Goal: Task Accomplishment & Management: Manage account settings

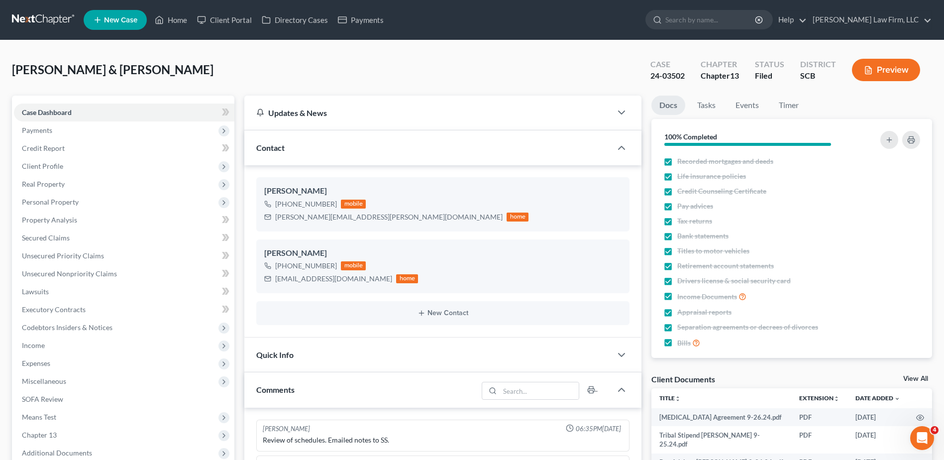
scroll to position [431, 0]
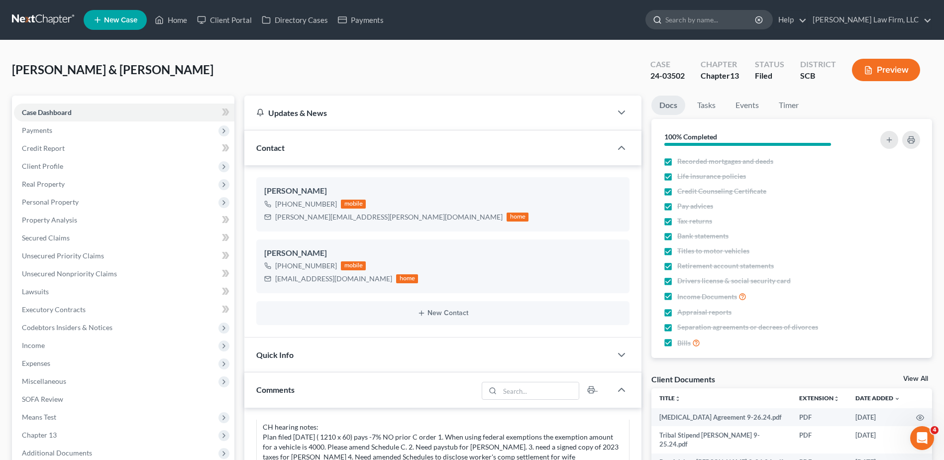
click at [715, 15] on input "search" at bounding box center [710, 19] width 91 height 18
type input "bender"
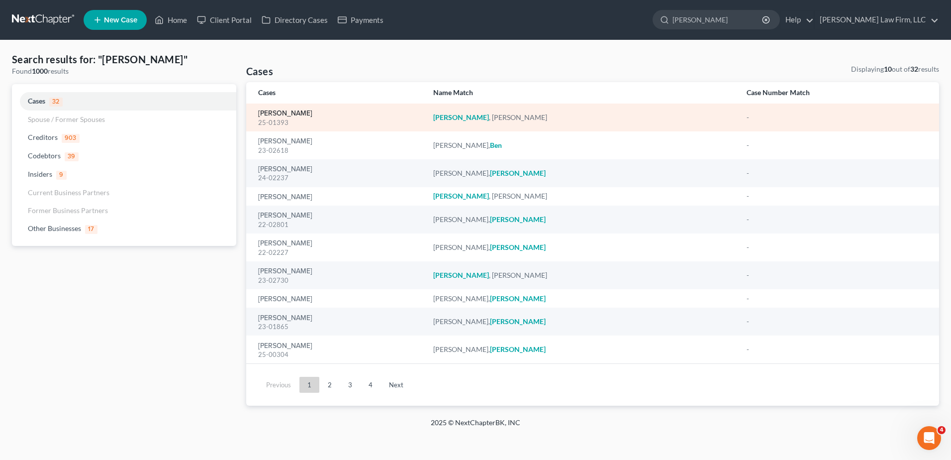
click at [265, 116] on link "[PERSON_NAME]" at bounding box center [285, 113] width 54 height 7
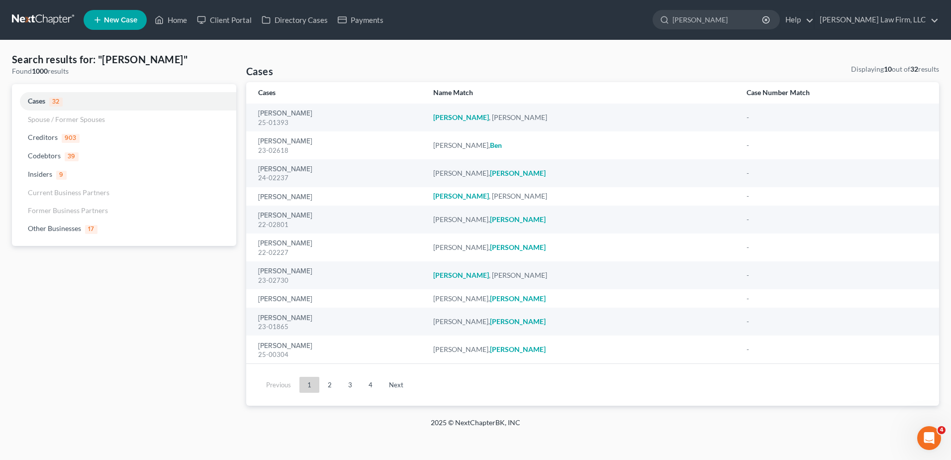
select select "1"
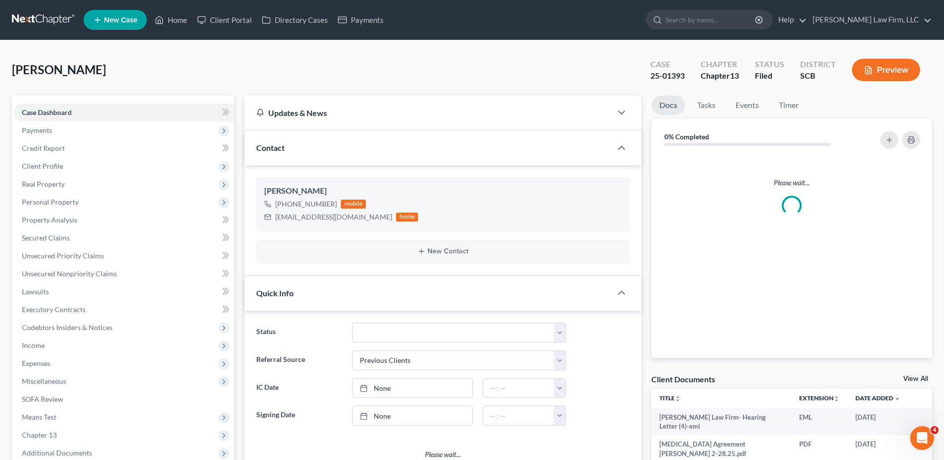
select select "3"
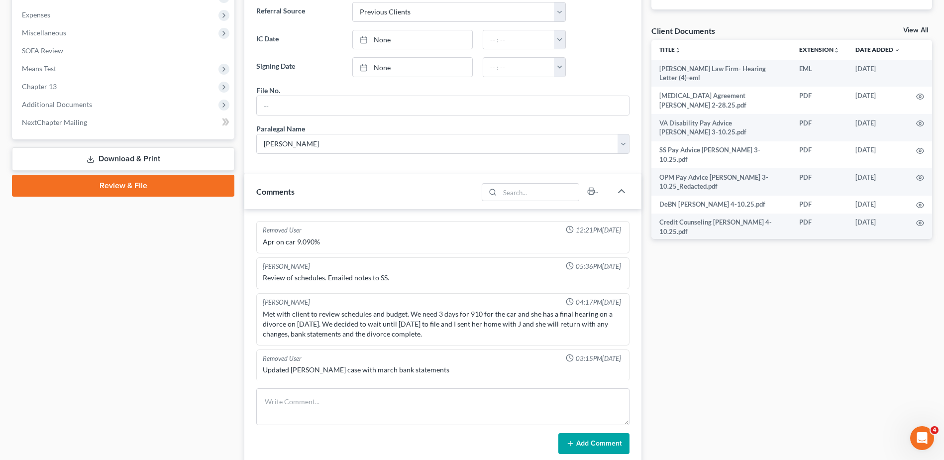
scroll to position [340, 0]
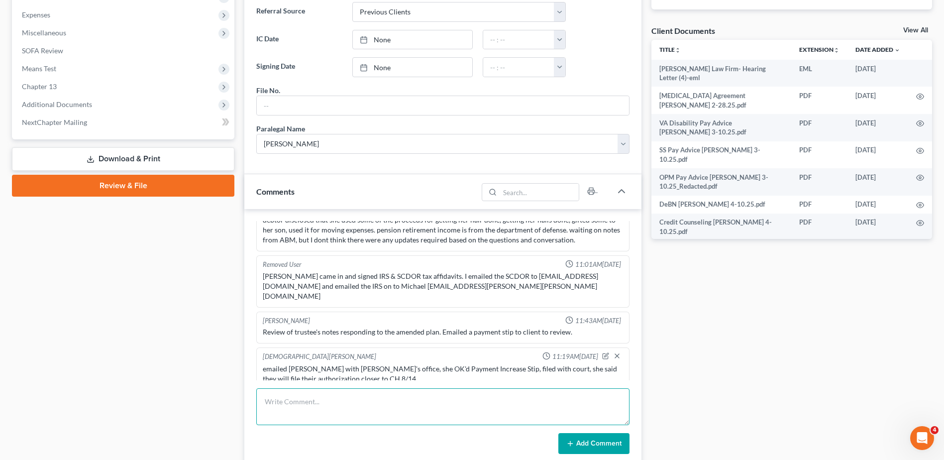
click at [305, 405] on textarea at bounding box center [442, 406] width 373 height 37
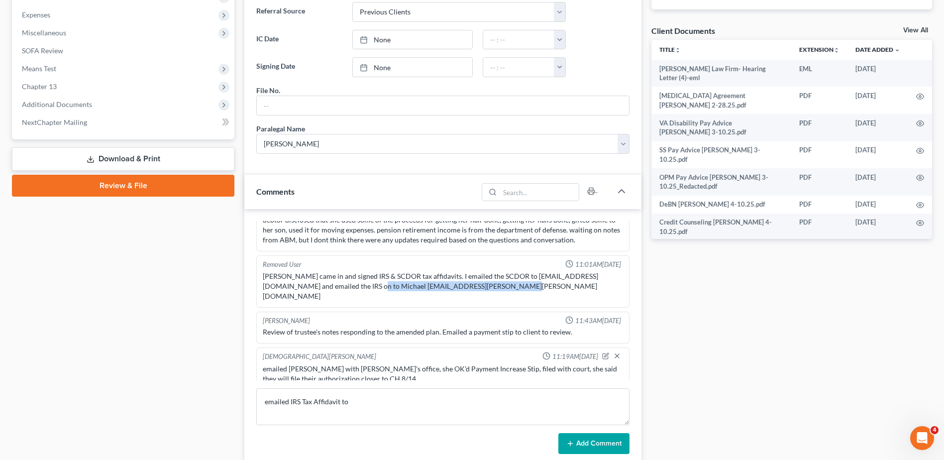
drag, startPoint x: 329, startPoint y: 287, endPoint x: 468, endPoint y: 286, distance: 138.3
click at [468, 286] on div "MS. Bender came in and signed IRS & SCDOR tax affidavits. I emailed the SCDOR t…" at bounding box center [443, 286] width 360 height 30
copy div "Michael Francis/michael.t.francis@irs.gov"
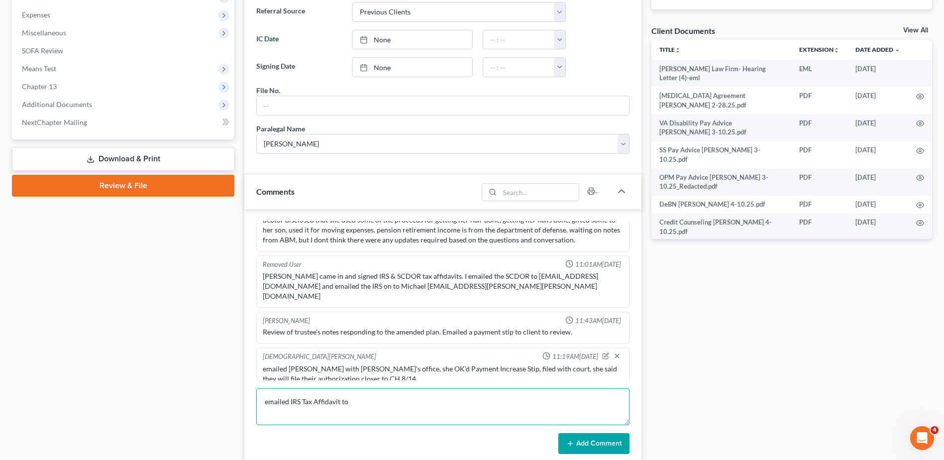
click at [366, 404] on textarea "emailed IRS Tax Affidavit to" at bounding box center [442, 406] width 373 height 37
paste textarea "Michael Francis/michael.t.francis@irs.gov"
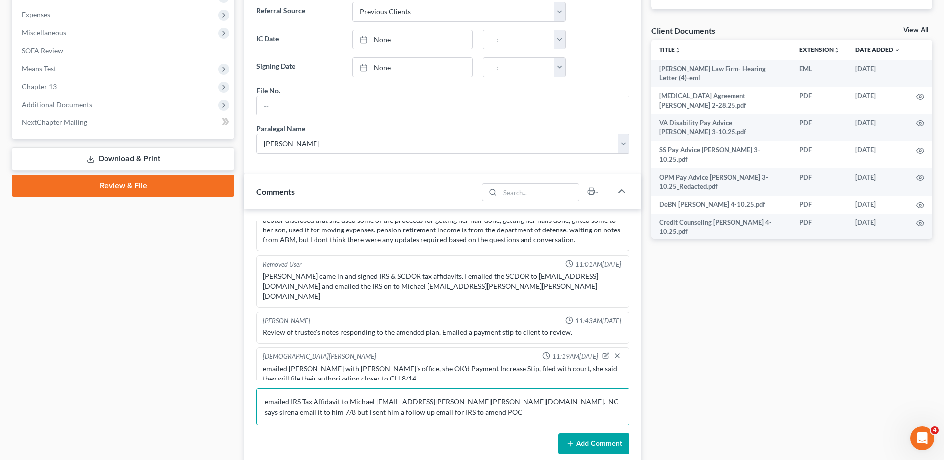
click at [539, 402] on textarea "emailed IRS Tax Affidavit to Michael Francis/michael.t.francis@irs.gov. NC says…" at bounding box center [442, 406] width 373 height 37
type textarea "emailed IRS Tax Affidavit to Michael Francis/michael.t.francis@irs.gov. NC says…"
click at [603, 438] on button "Add Comment" at bounding box center [593, 443] width 71 height 21
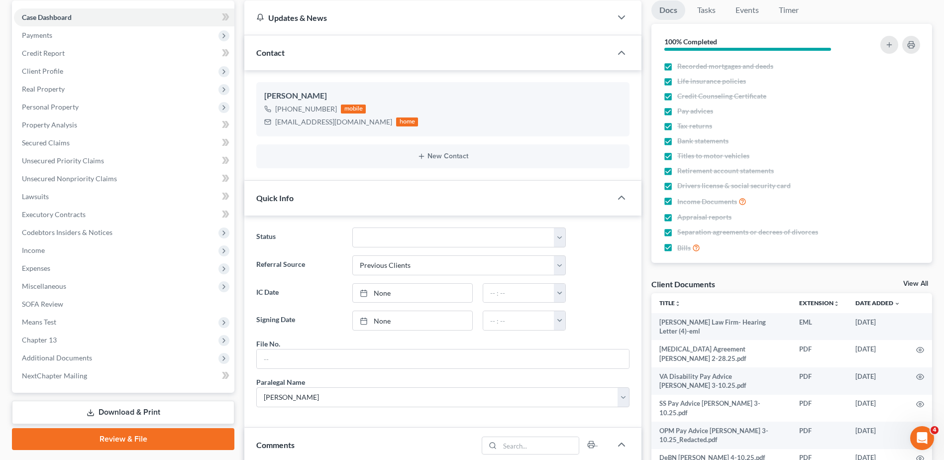
scroll to position [0, 0]
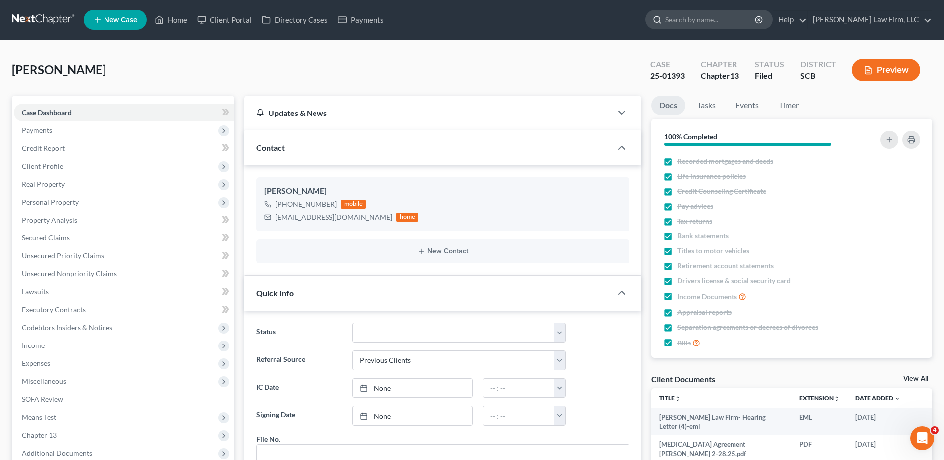
click at [711, 17] on input "search" at bounding box center [710, 19] width 91 height 18
type input "wright"
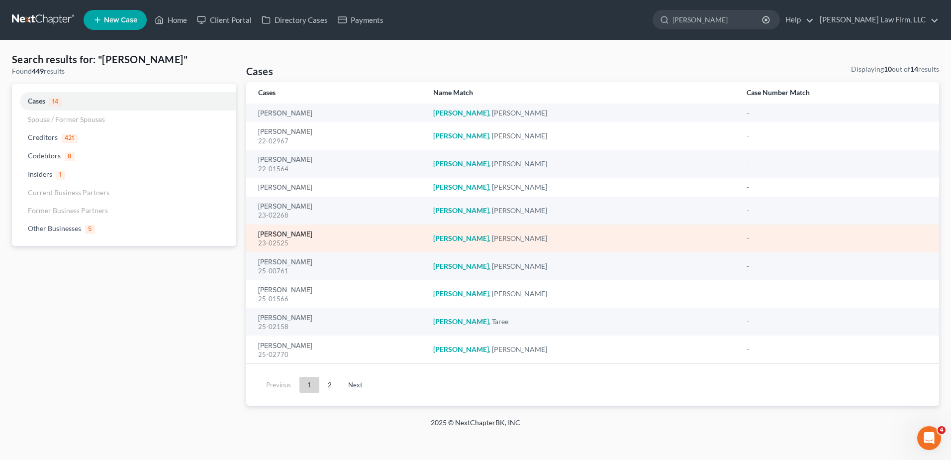
click at [296, 235] on link "[PERSON_NAME]" at bounding box center [285, 234] width 54 height 7
select select "4"
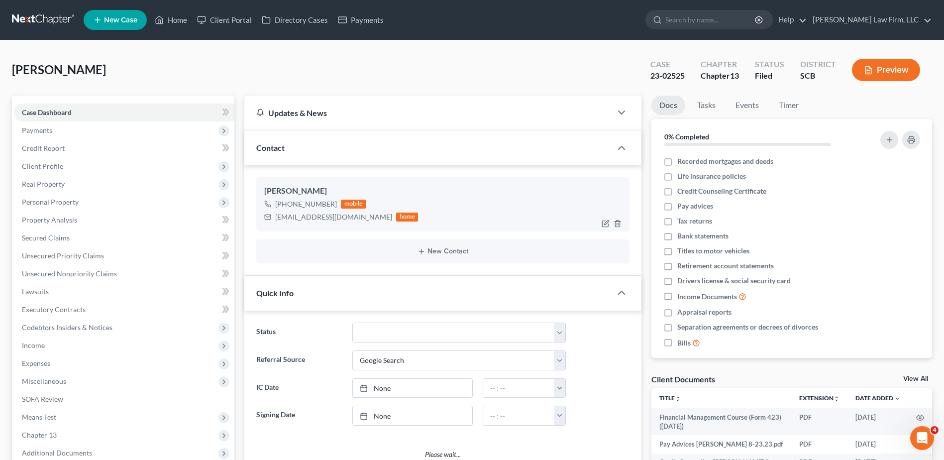
select select "3"
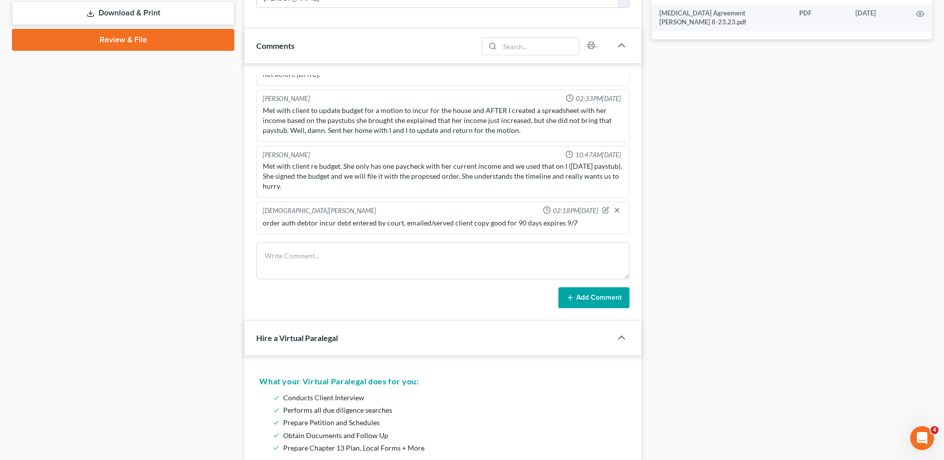
scroll to position [498, 0]
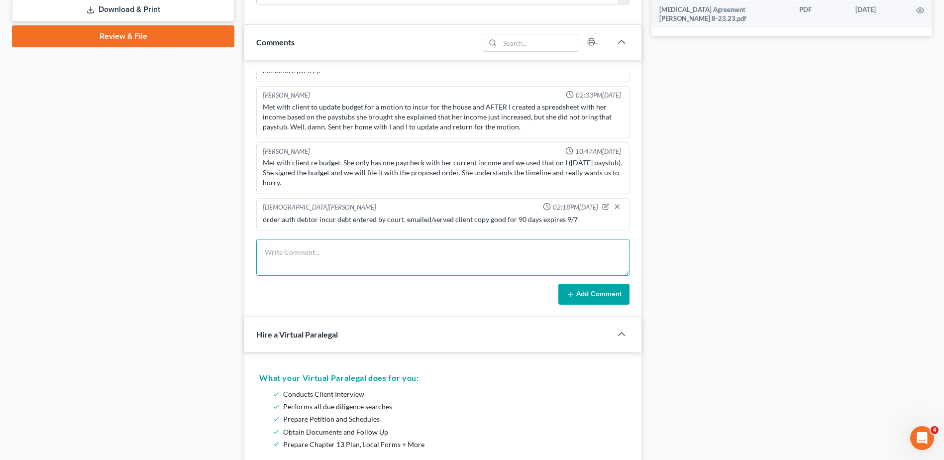
drag, startPoint x: 332, startPoint y: 266, endPoint x: 338, endPoint y: 258, distance: 9.7
click at [336, 259] on textarea at bounding box center [442, 257] width 373 height 37
type textarea "tc with client, she'll need a 60 day extension to be filed closer to Sept, she …"
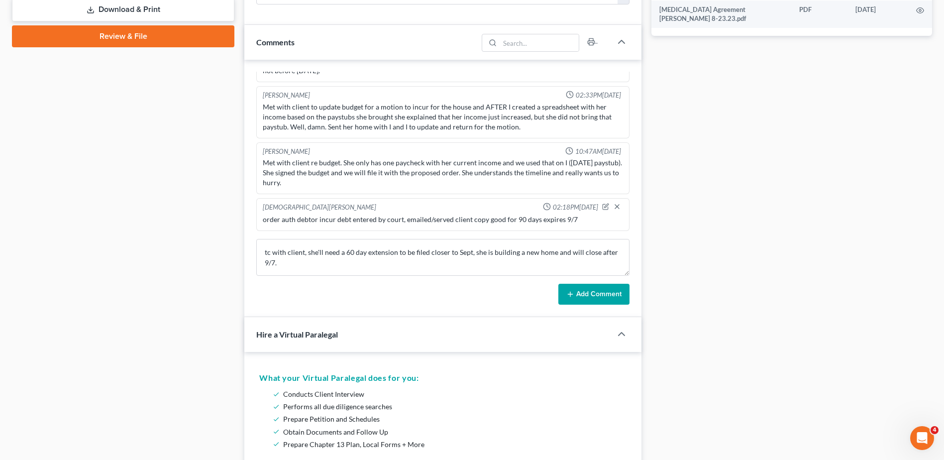
click at [580, 297] on button "Add Comment" at bounding box center [593, 294] width 71 height 21
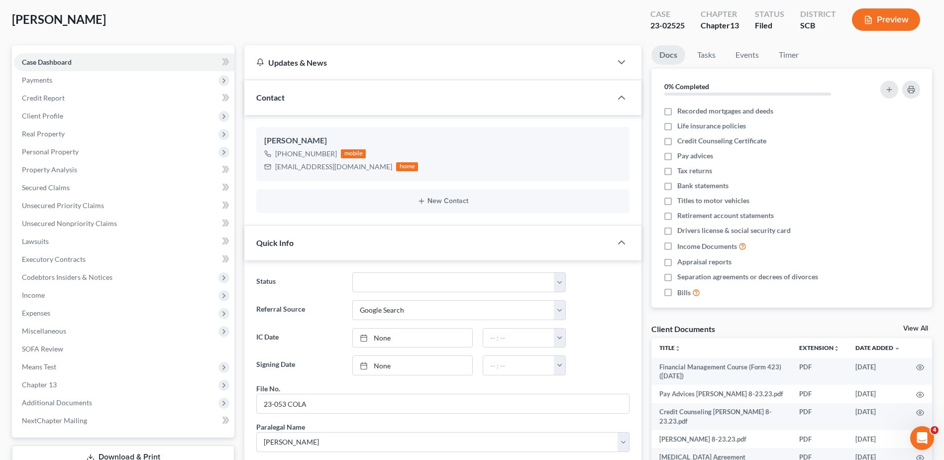
scroll to position [0, 0]
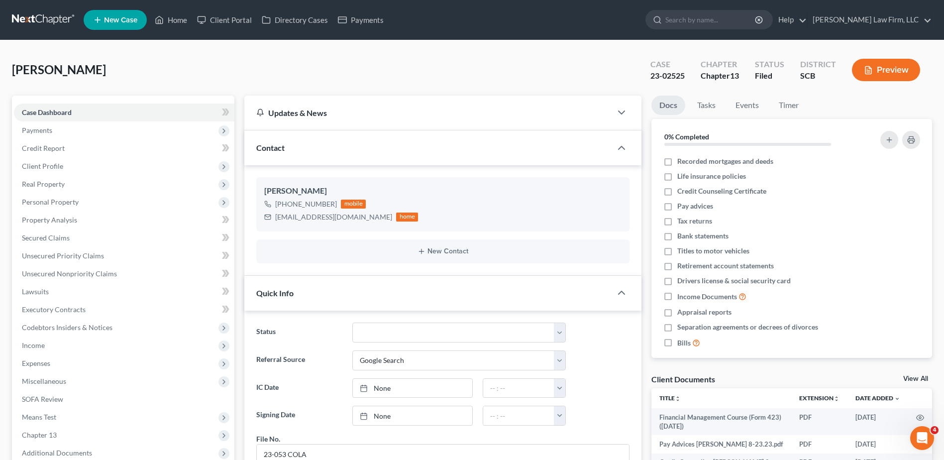
drag, startPoint x: 242, startPoint y: 107, endPoint x: 118, endPoint y: 58, distance: 134.0
click at [48, 25] on link at bounding box center [44, 20] width 64 height 18
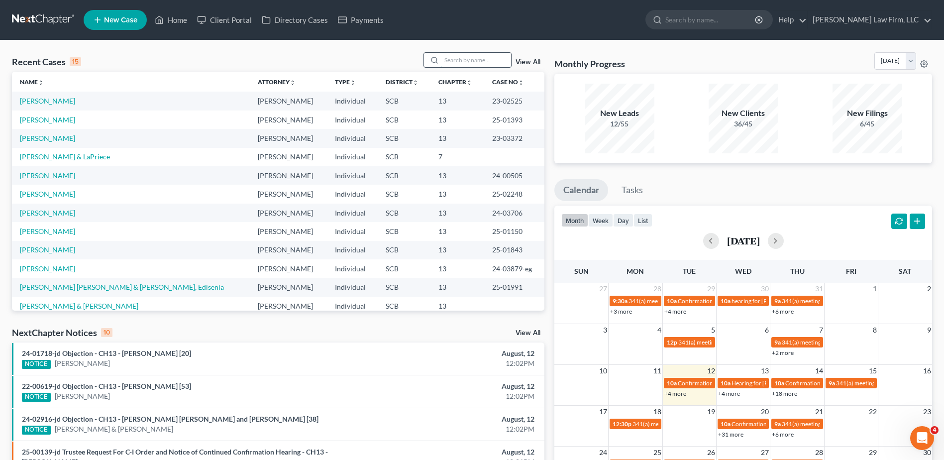
click at [479, 63] on input "search" at bounding box center [476, 60] width 70 height 14
type input "[PERSON_NAME]"
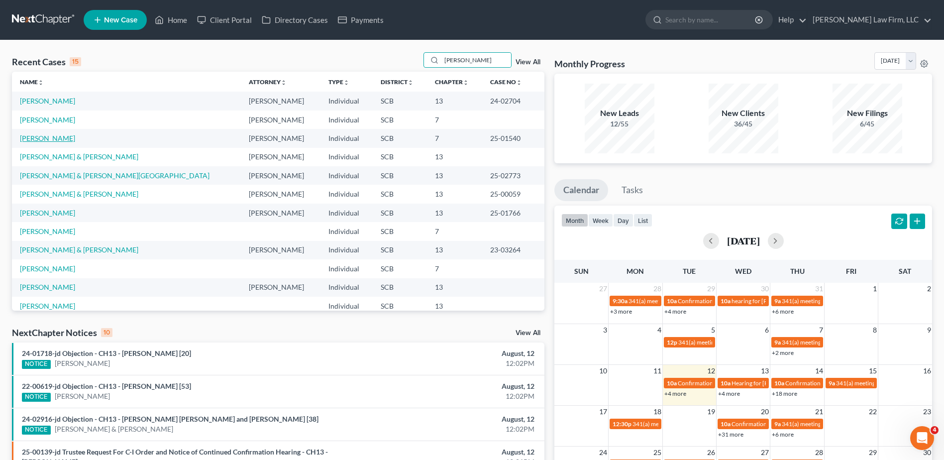
click at [46, 135] on link "[PERSON_NAME]" at bounding box center [47, 138] width 55 height 8
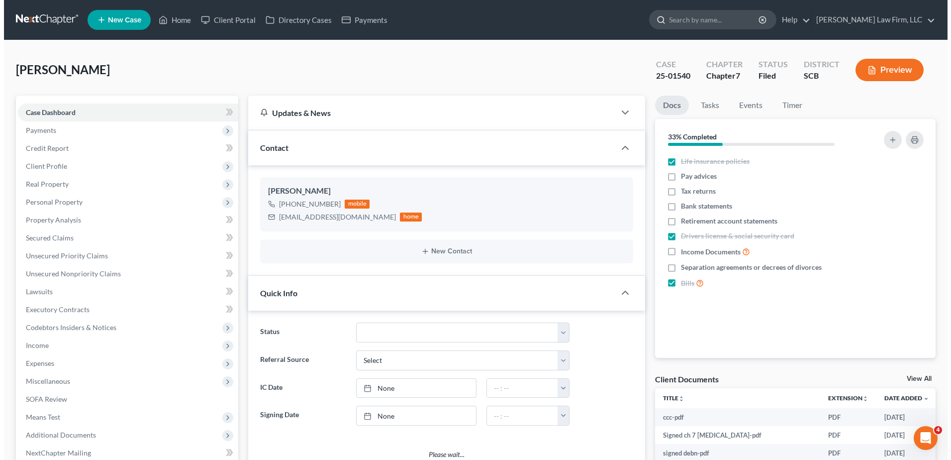
scroll to position [58, 0]
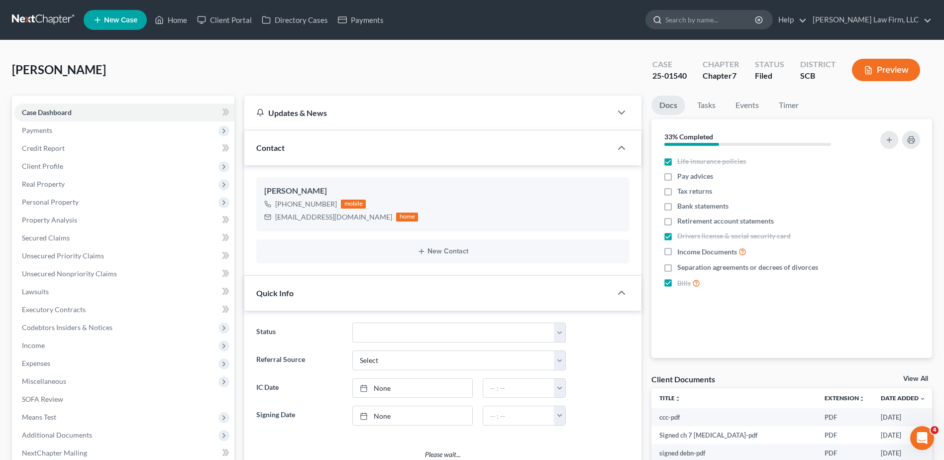
select select "1"
click at [727, 21] on input "search" at bounding box center [710, 19] width 91 height 18
type input "smith"
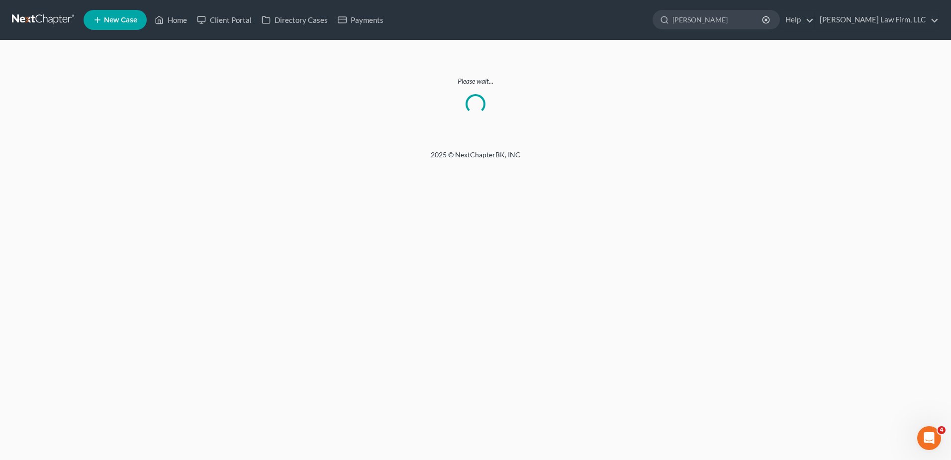
click at [41, 11] on link at bounding box center [44, 20] width 64 height 18
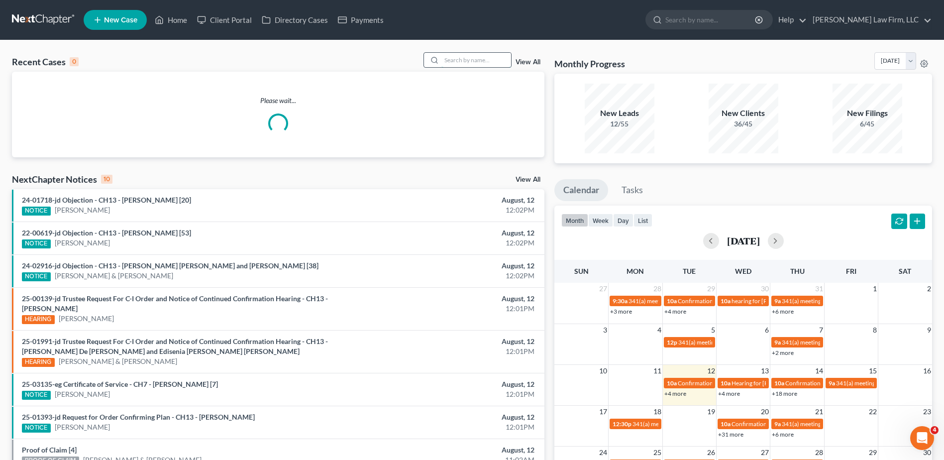
click at [465, 60] on input "search" at bounding box center [476, 60] width 70 height 14
type input "[PERSON_NAME]"
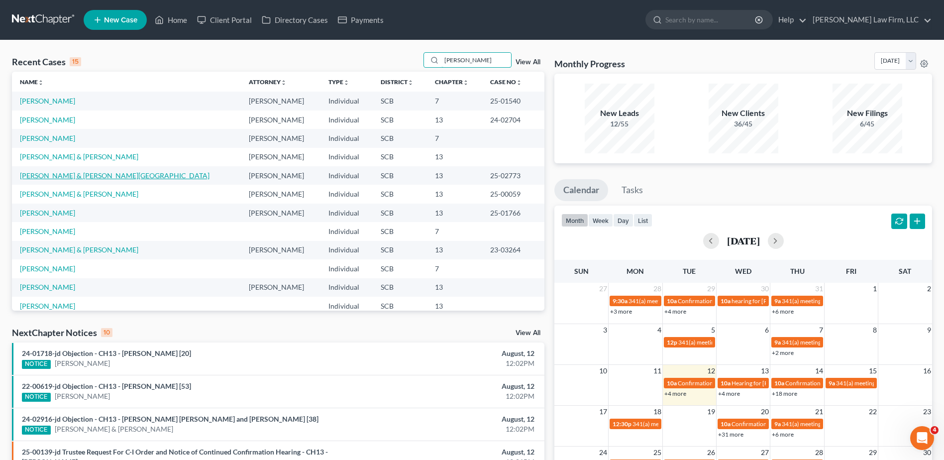
scroll to position [50, 0]
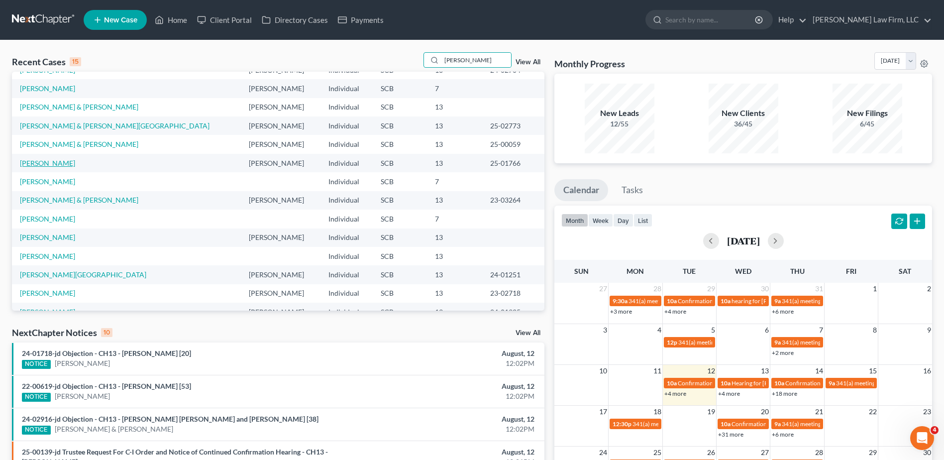
click at [52, 162] on link "[PERSON_NAME]" at bounding box center [47, 163] width 55 height 8
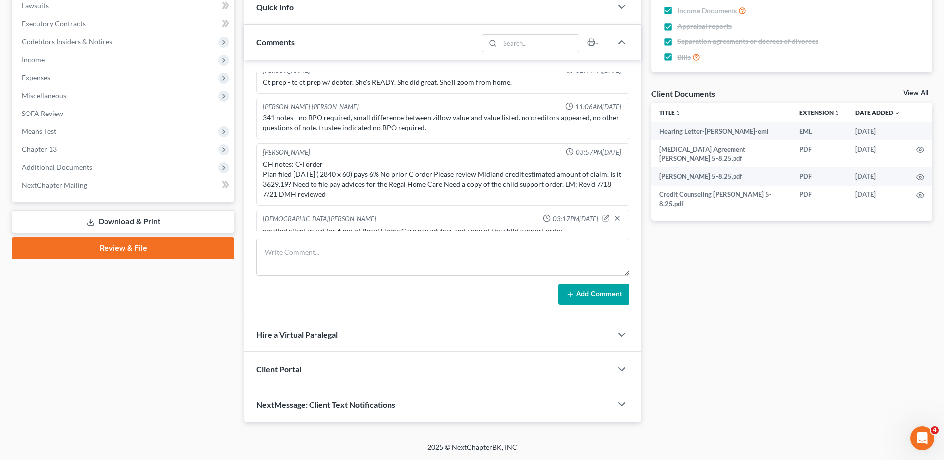
scroll to position [374, 0]
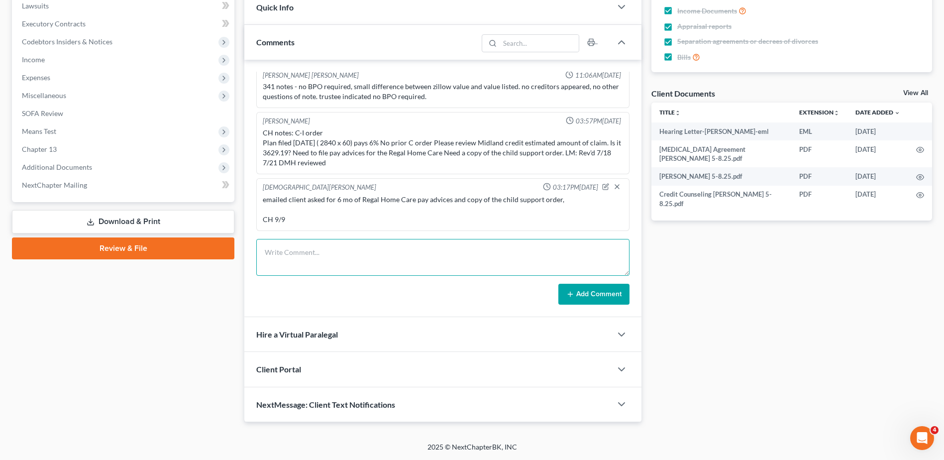
click at [310, 252] on textarea at bounding box center [442, 257] width 373 height 37
click at [477, 254] on textarea "sent client follow up email for child support order(s), she mentione" at bounding box center [442, 257] width 373 height 37
click at [282, 256] on textarea "sent client follow up email for child support order(s), she mentioned 1 child s…" at bounding box center [442, 257] width 373 height 37
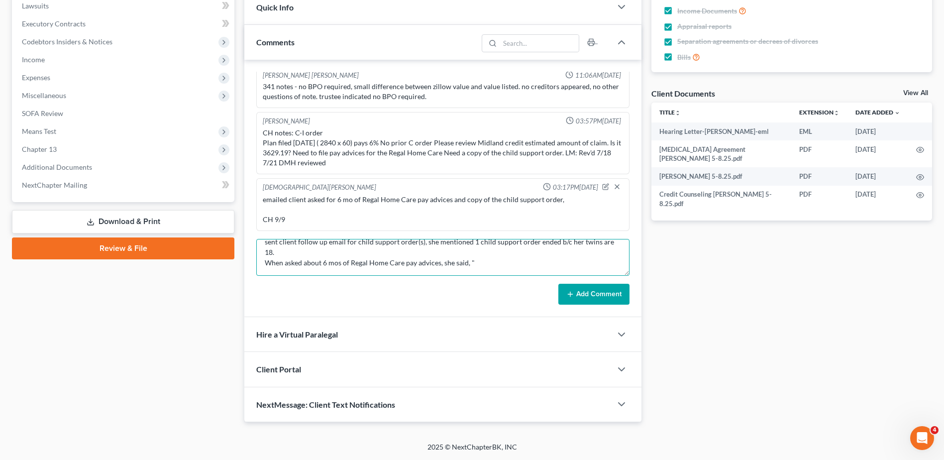
paste textarea "I don’t have any paycheck stubs from regal I get paid through Zelle, cash app, …"
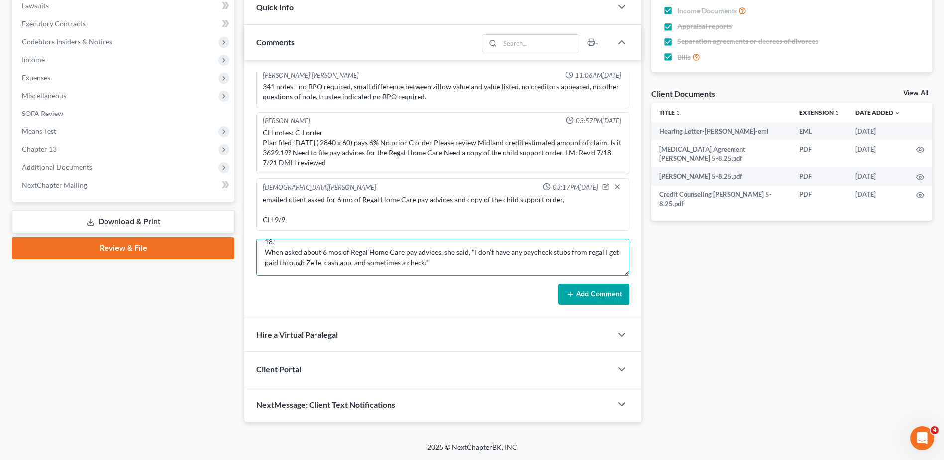
scroll to position [34, 0]
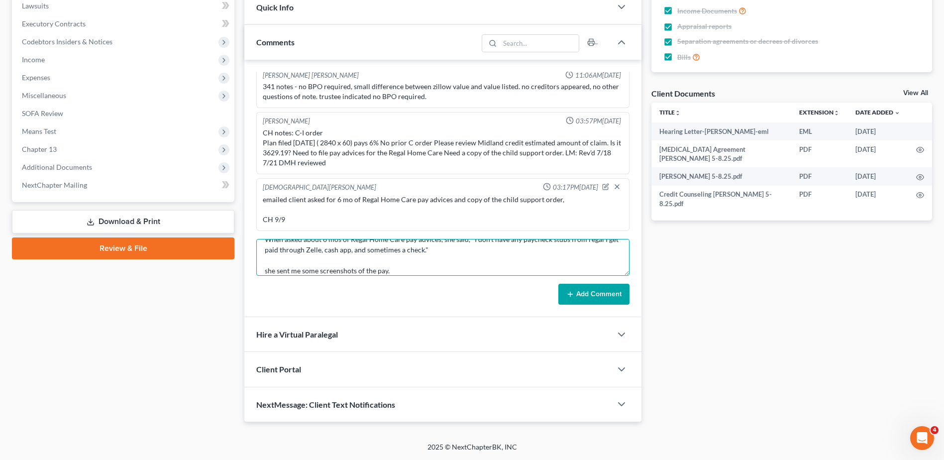
type textarea "sent client follow up email for child support order(s), she mentioned 1 child s…"
click at [612, 296] on button "Add Comment" at bounding box center [593, 294] width 71 height 21
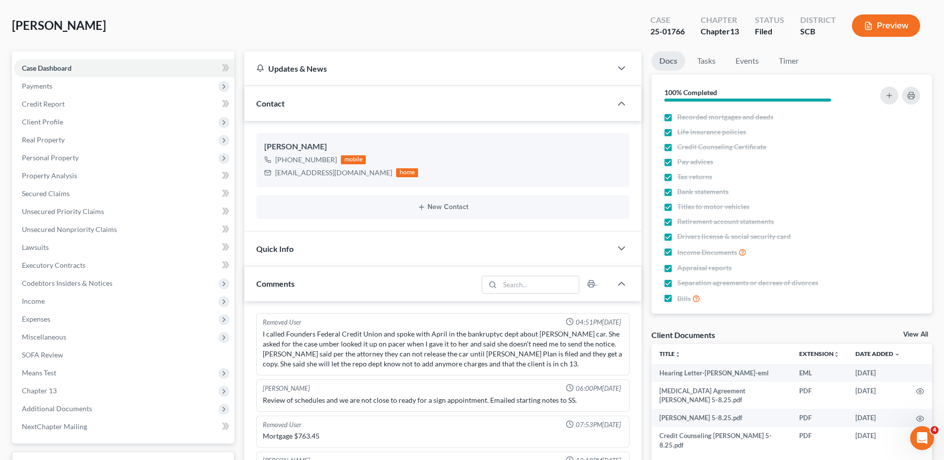
scroll to position [0, 0]
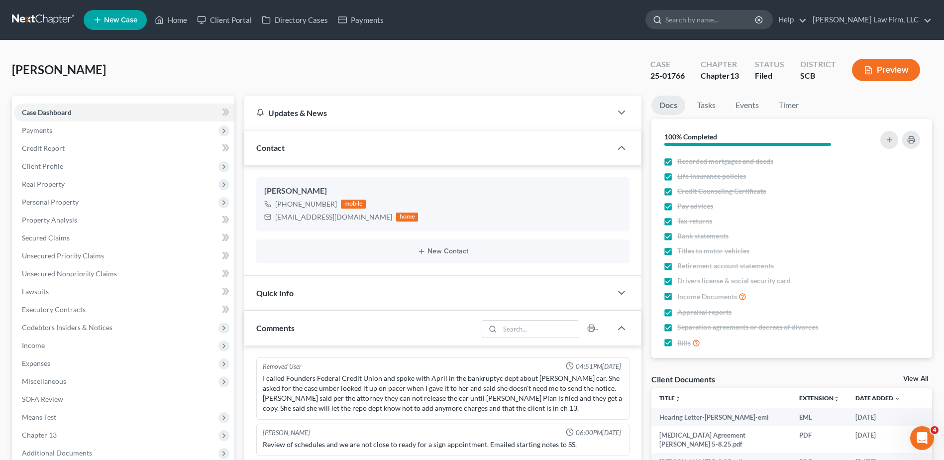
click at [722, 22] on input "search" at bounding box center [710, 19] width 91 height 18
type input "toussaint"
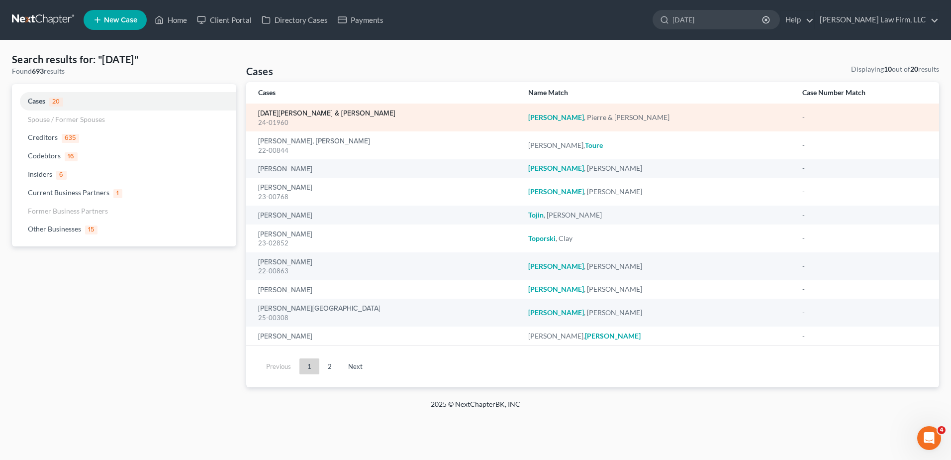
click at [288, 114] on link "[DATE][PERSON_NAME] & [PERSON_NAME]" at bounding box center [326, 113] width 137 height 7
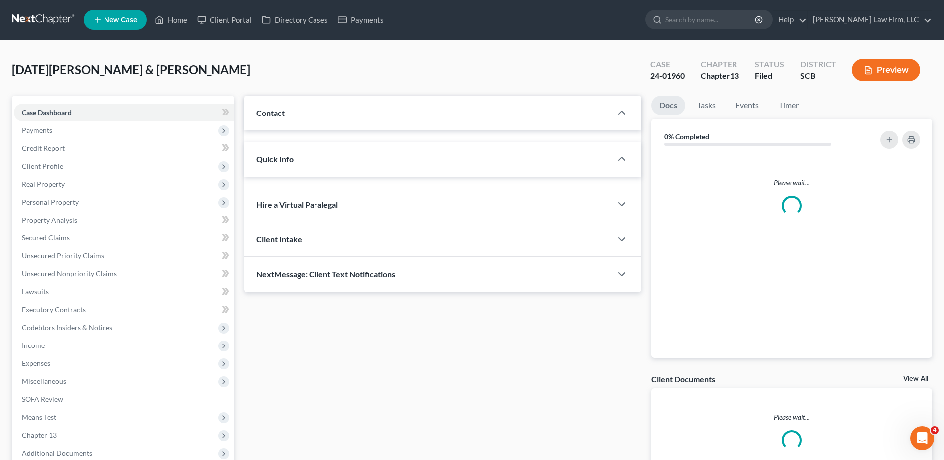
select select "1"
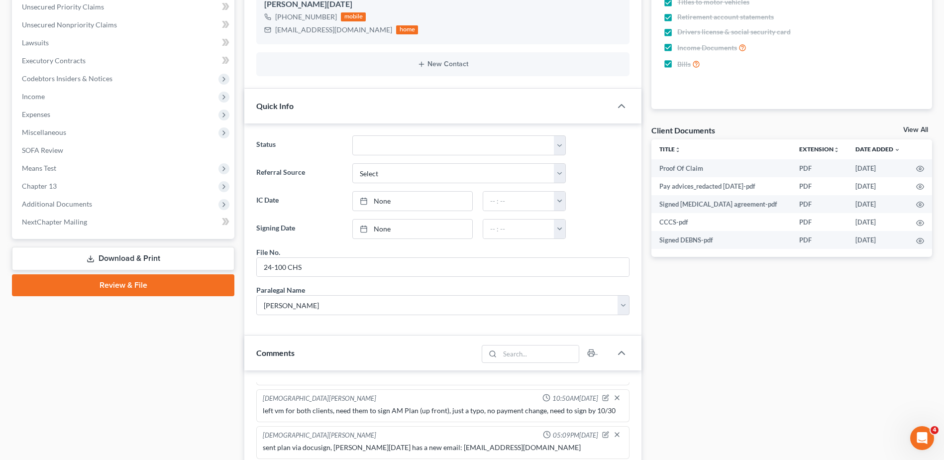
scroll to position [398, 0]
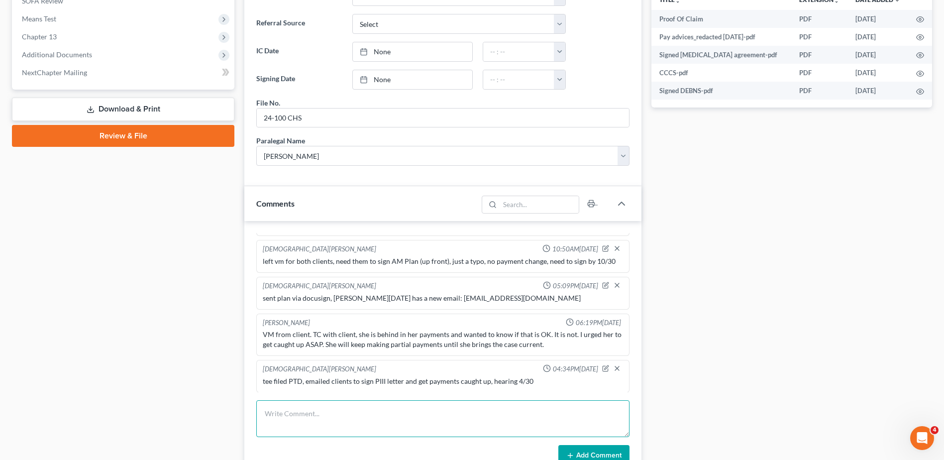
click at [302, 416] on textarea at bounding box center [442, 418] width 373 height 37
type textarea "left detailed vm for clients, need hour long in person with an atty, need to br…"
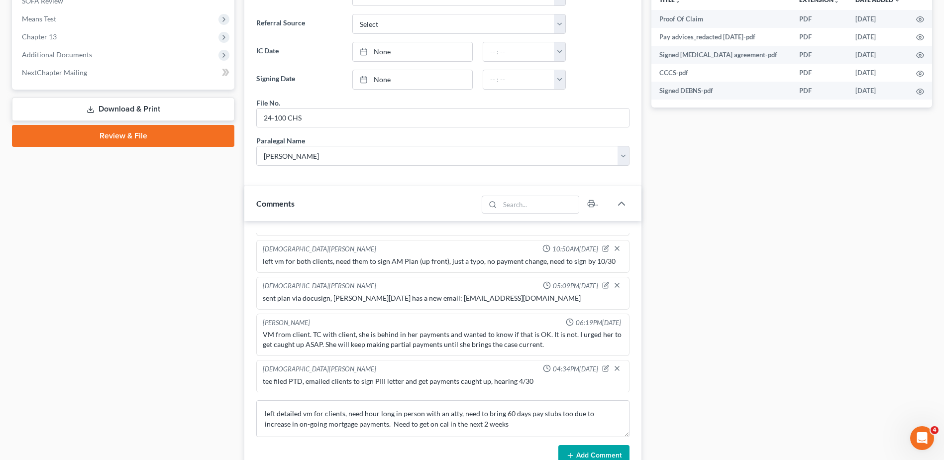
click at [584, 456] on button "Add Comment" at bounding box center [593, 455] width 71 height 21
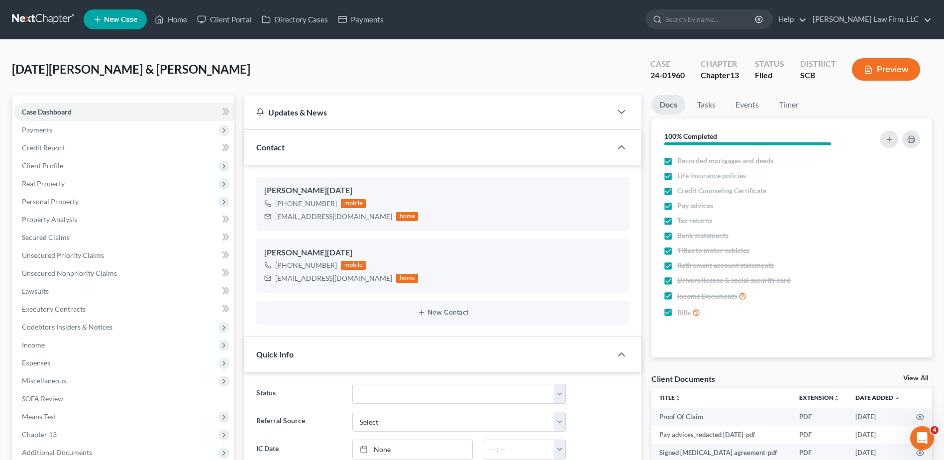
scroll to position [0, 0]
click at [702, 19] on input "search" at bounding box center [710, 19] width 91 height 18
type input "driggers"
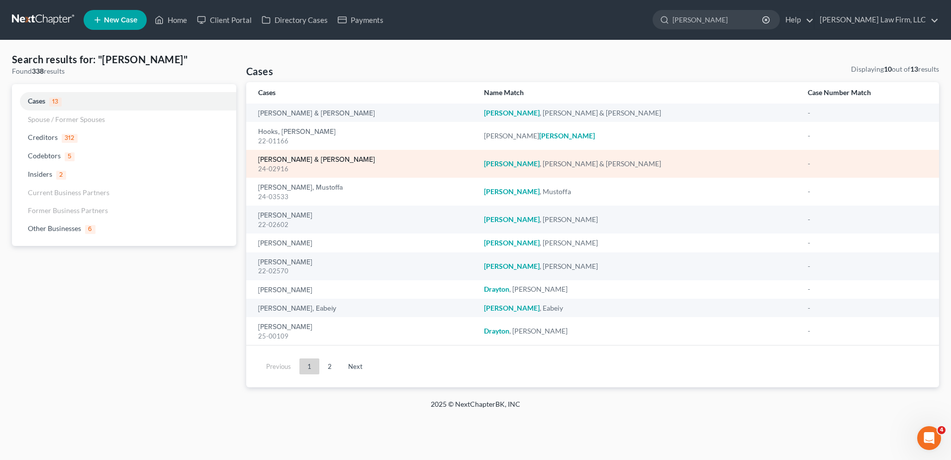
click at [292, 161] on link "[PERSON_NAME] & [PERSON_NAME]" at bounding box center [316, 159] width 117 height 7
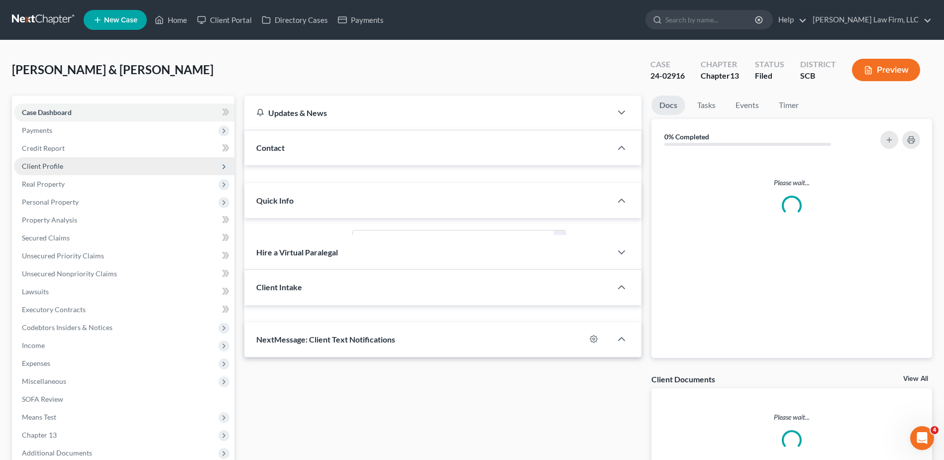
select select "0"
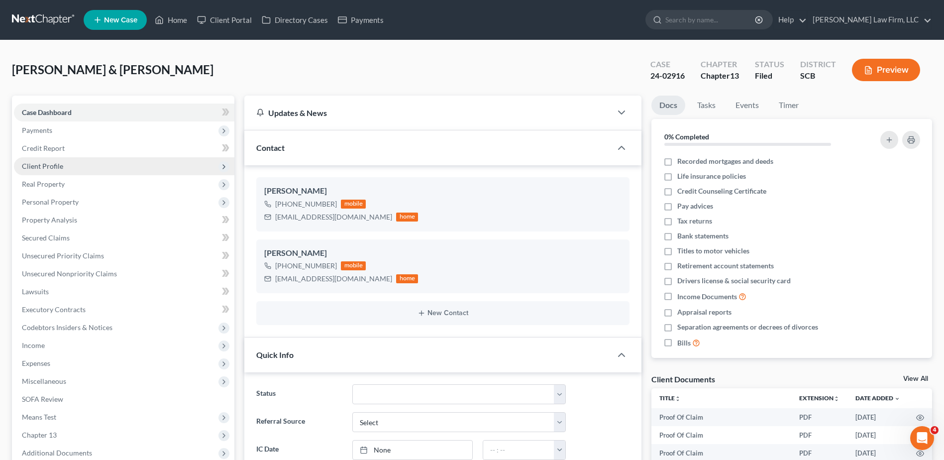
scroll to position [340, 0]
click at [45, 163] on span "Client Profile" at bounding box center [42, 166] width 41 height 8
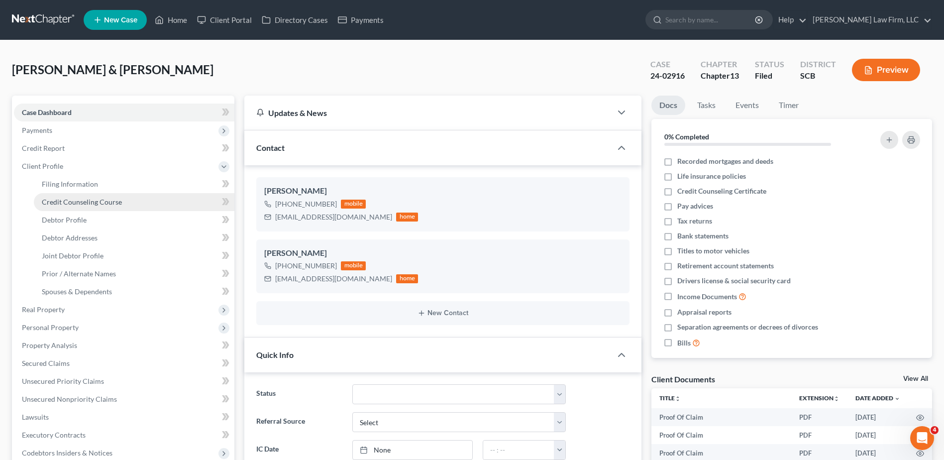
scroll to position [115, 0]
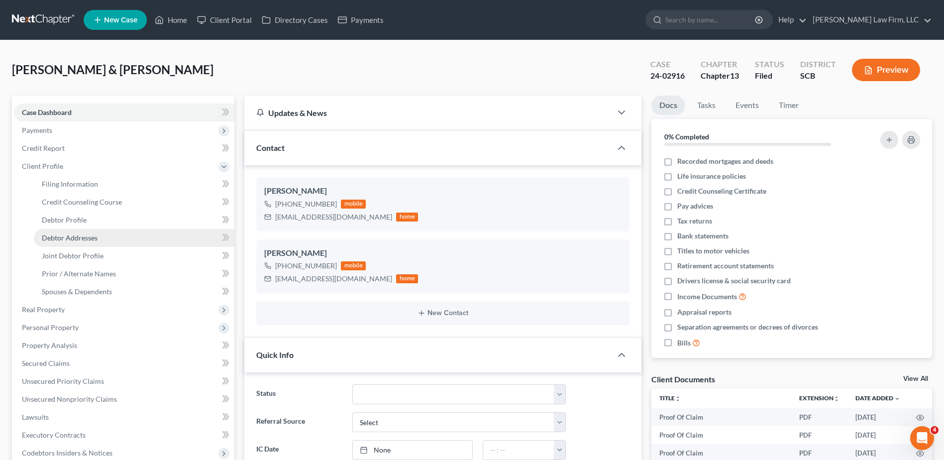
click at [72, 235] on span "Debtor Addresses" at bounding box center [70, 237] width 56 height 8
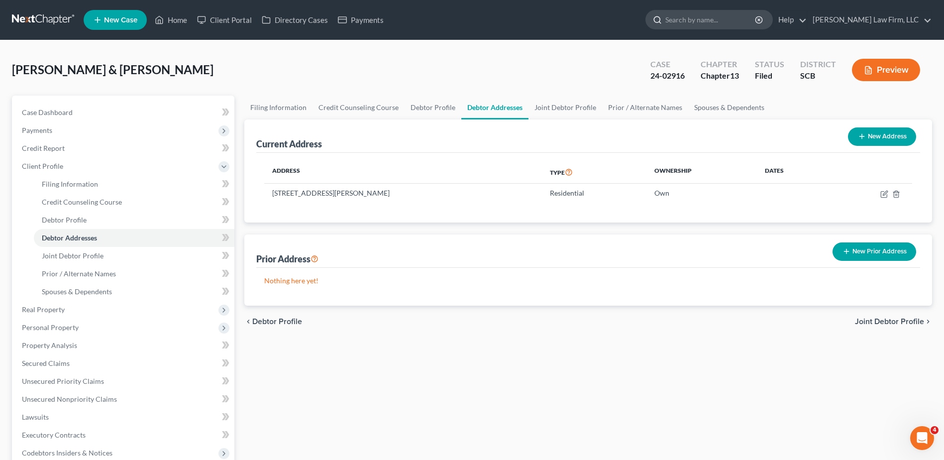
click at [716, 16] on input "search" at bounding box center [710, 19] width 91 height 18
type input "sheets"
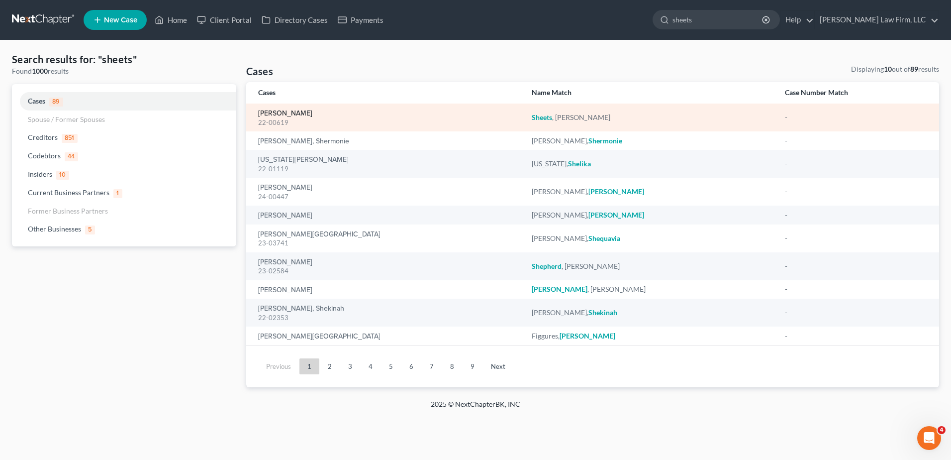
click at [290, 111] on link "[PERSON_NAME]" at bounding box center [285, 113] width 54 height 7
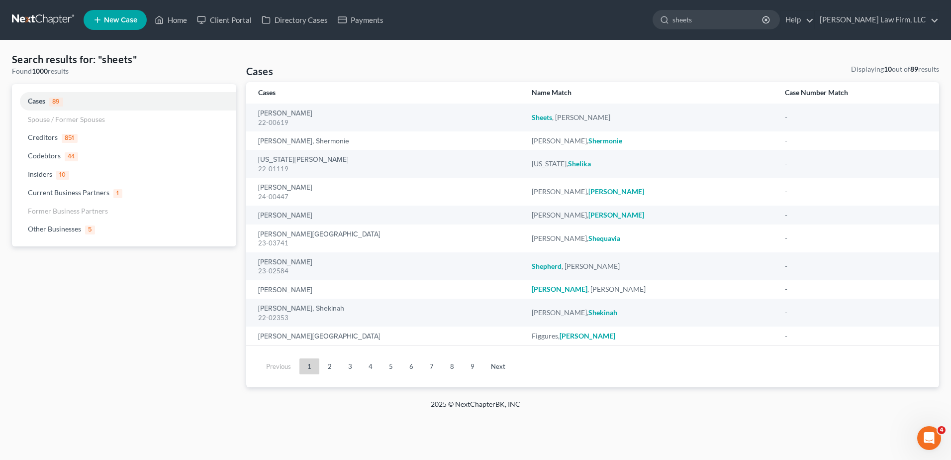
select select "6"
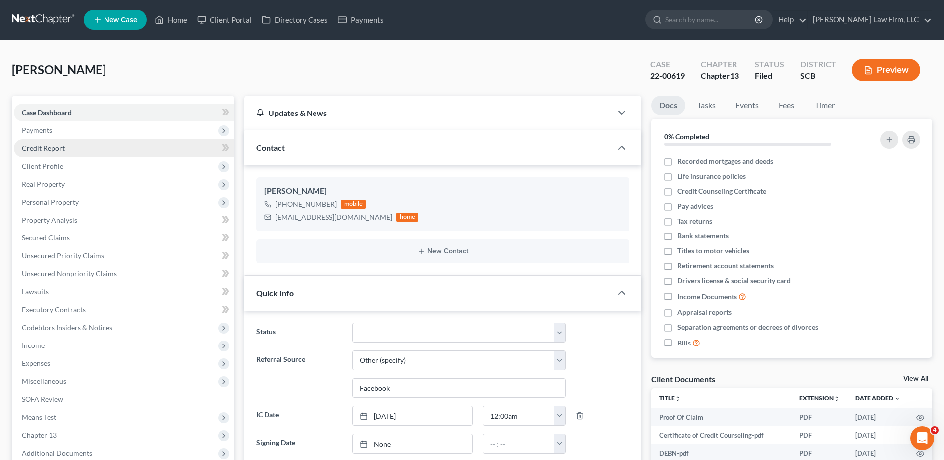
select select "0"
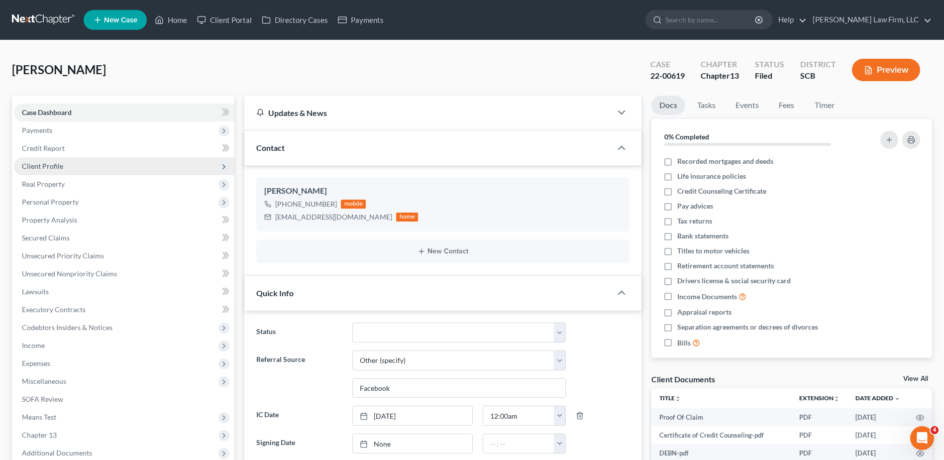
click at [65, 161] on span "Client Profile" at bounding box center [124, 166] width 220 height 18
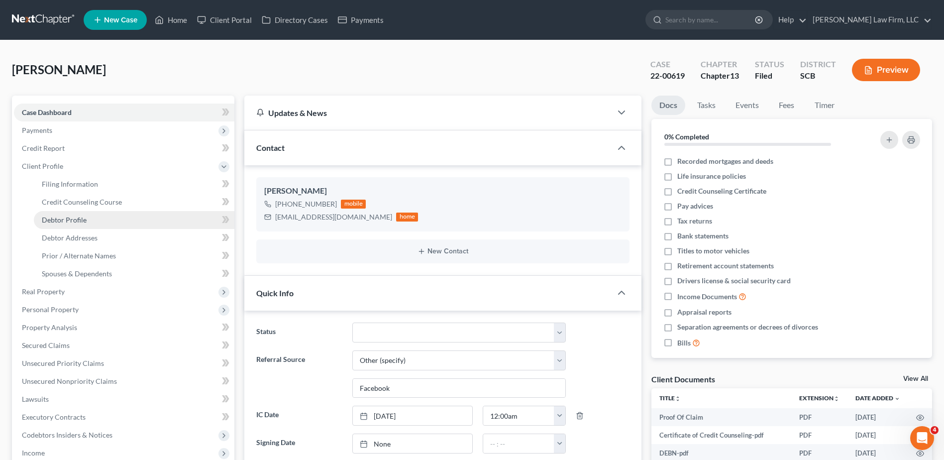
scroll to position [578, 0]
click at [75, 183] on span "Filing Information" at bounding box center [70, 184] width 56 height 8
select select "1"
select select "0"
select select "3"
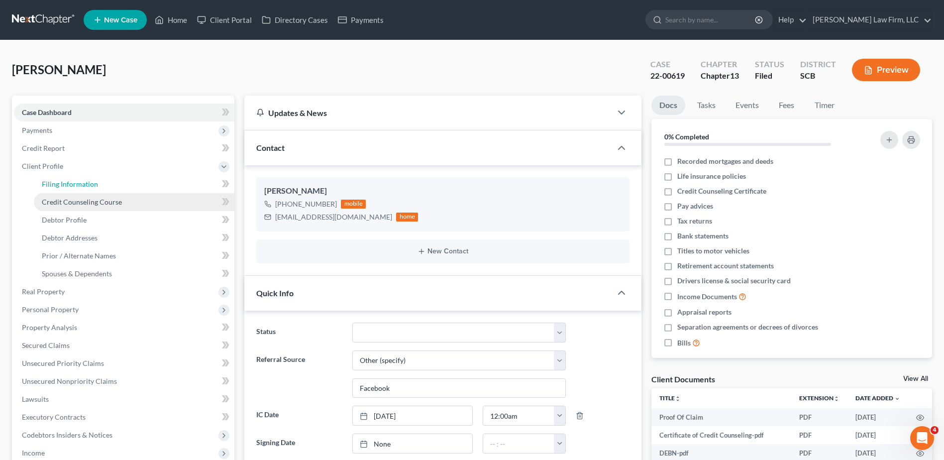
select select "42"
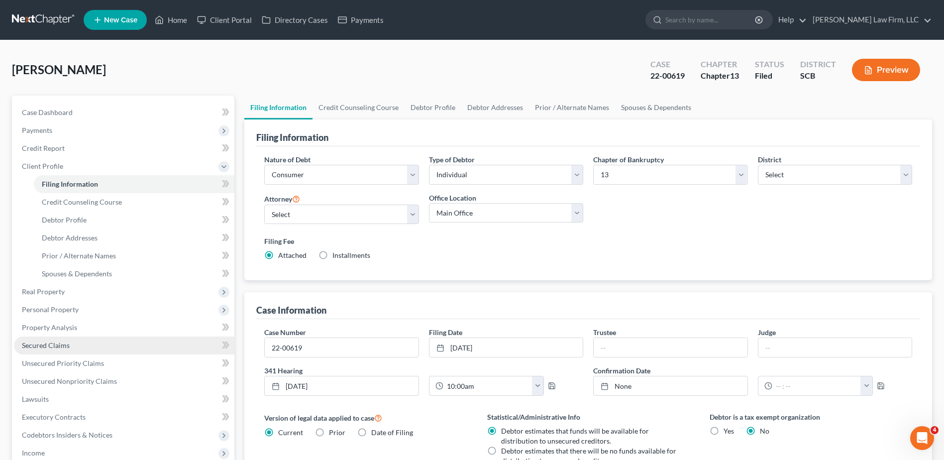
click at [57, 339] on link "Secured Claims" at bounding box center [124, 345] width 220 height 18
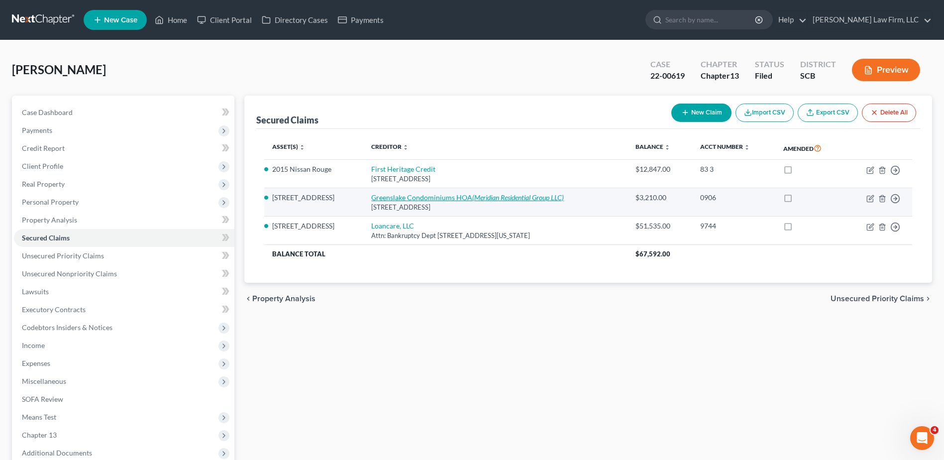
click at [418, 200] on link "Greenslake Condominiums HOA (Meridian Residential Group LLC)" at bounding box center [467, 197] width 193 height 8
select select "42"
select select "0"
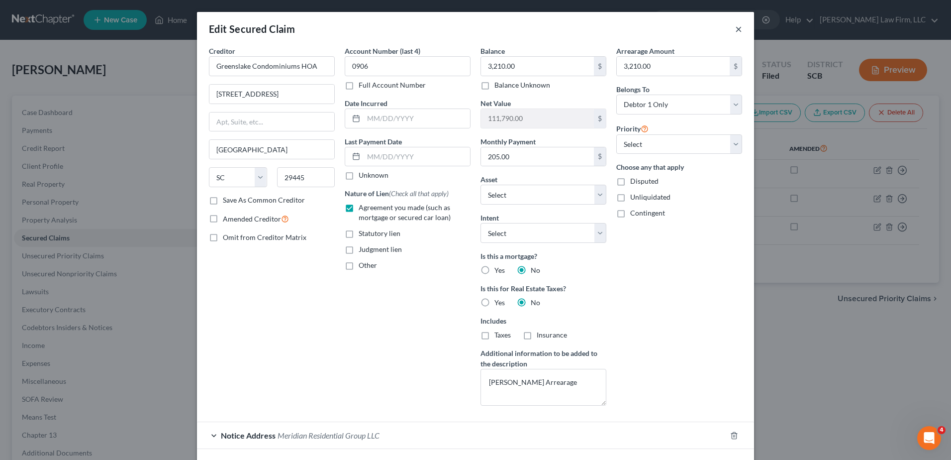
click at [738, 26] on button "×" at bounding box center [738, 29] width 7 height 12
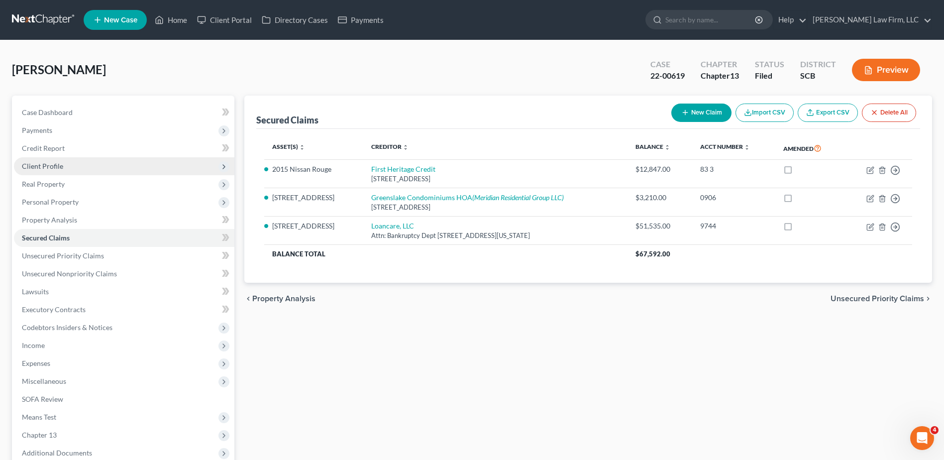
click at [56, 171] on span "Client Profile" at bounding box center [124, 166] width 220 height 18
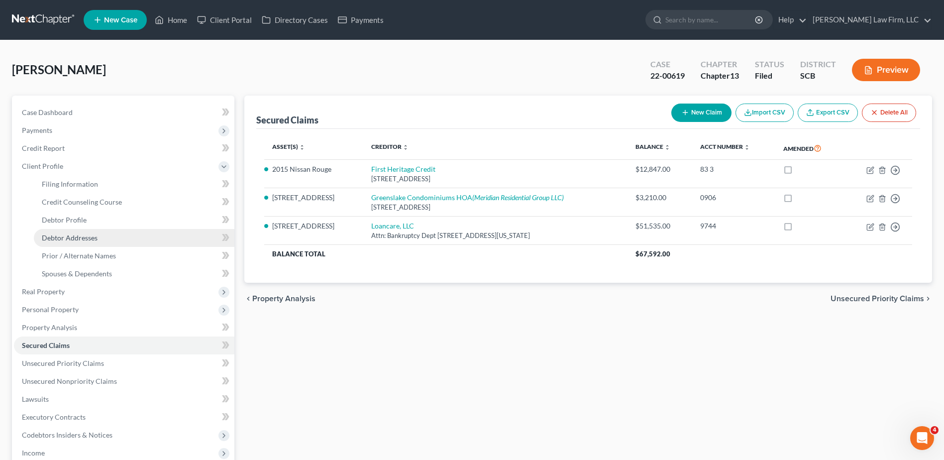
click at [72, 238] on span "Debtor Addresses" at bounding box center [70, 237] width 56 height 8
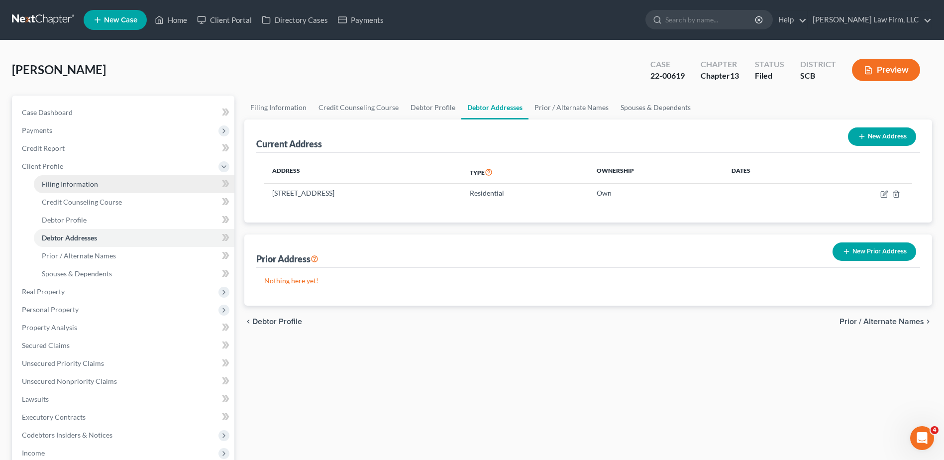
click at [80, 190] on link "Filing Information" at bounding box center [134, 184] width 201 height 18
select select "1"
select select "0"
select select "3"
select select "72"
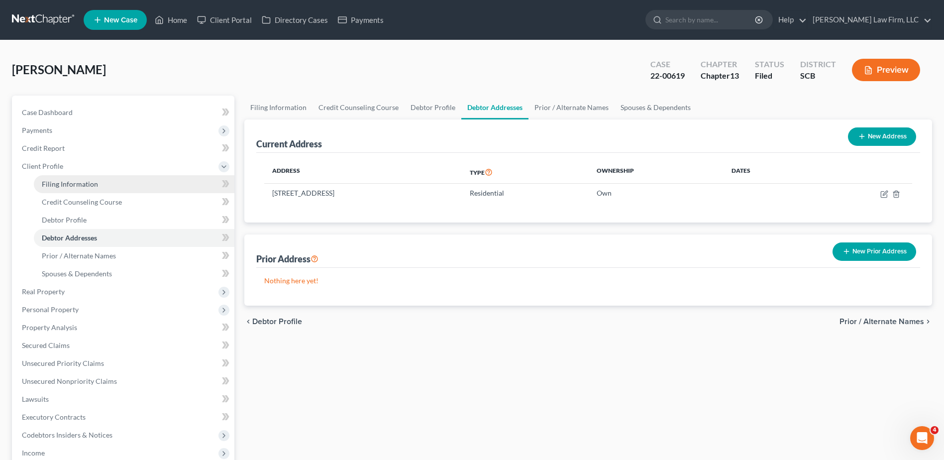
select select "0"
select select "42"
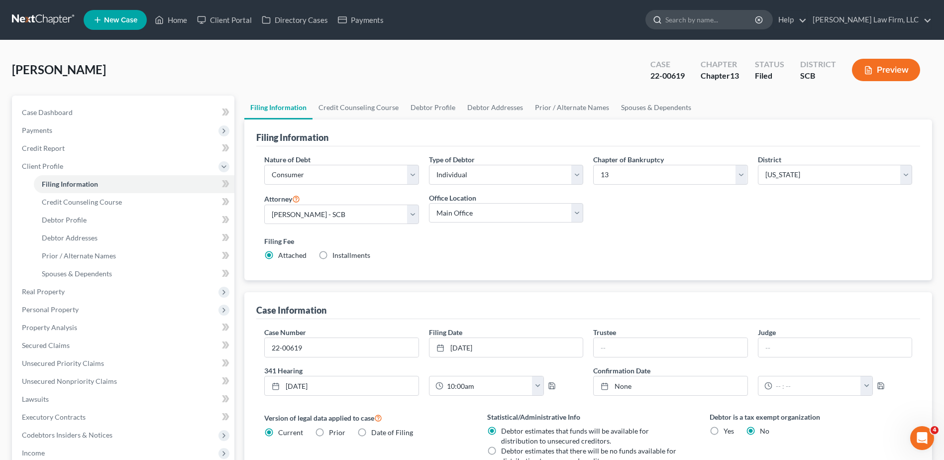
click at [715, 14] on input "search" at bounding box center [710, 19] width 91 height 18
type input "veyera"
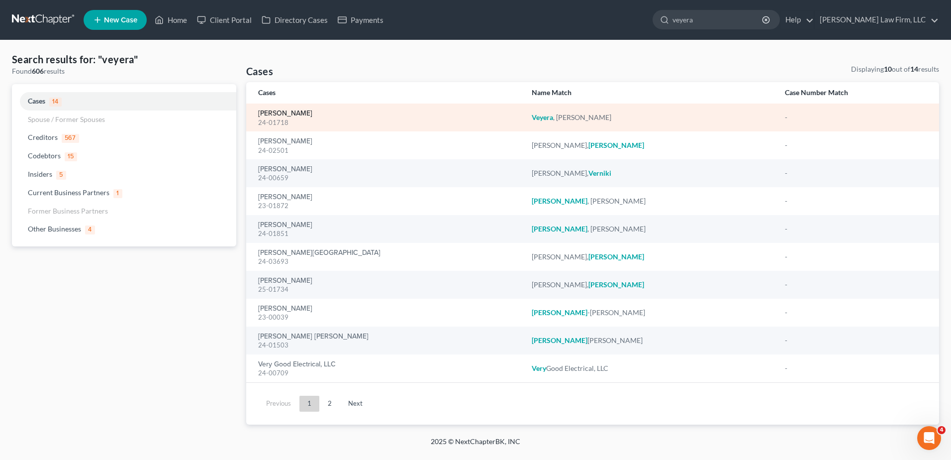
click at [287, 113] on link "[PERSON_NAME]" at bounding box center [285, 113] width 54 height 7
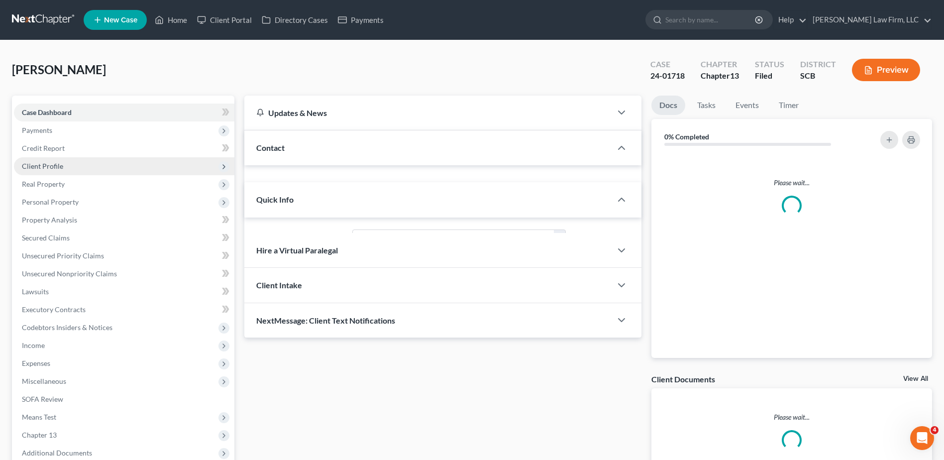
select select "1"
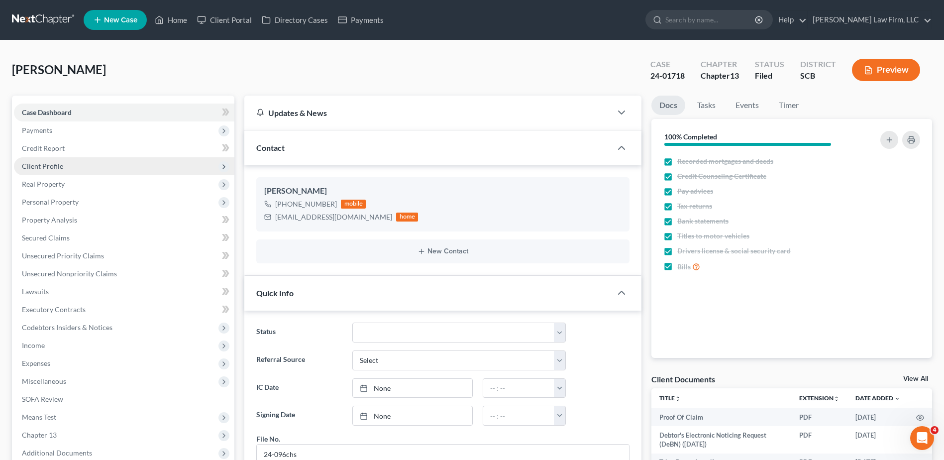
click at [56, 170] on span "Client Profile" at bounding box center [42, 166] width 41 height 8
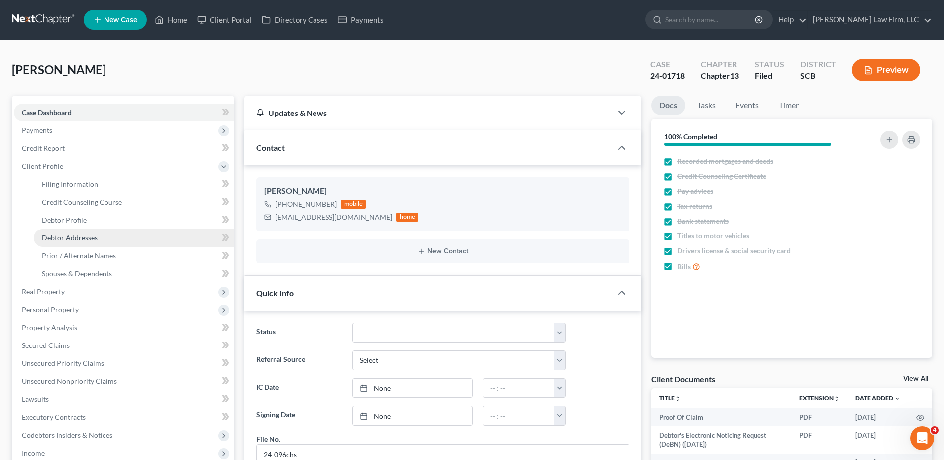
click at [78, 238] on span "Debtor Addresses" at bounding box center [70, 237] width 56 height 8
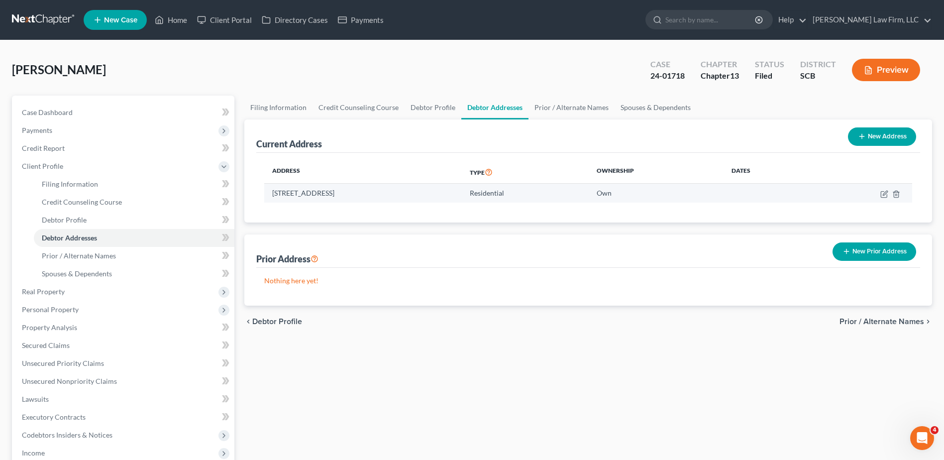
drag, startPoint x: 363, startPoint y: 193, endPoint x: 272, endPoint y: 193, distance: 91.0
click at [272, 193] on td "4337 River Rd., Charleston, SC 29455" at bounding box center [363, 193] width 198 height 19
copy td "4337 River Rd., Charleston, SC 29455"
click at [44, 23] on link at bounding box center [44, 20] width 64 height 18
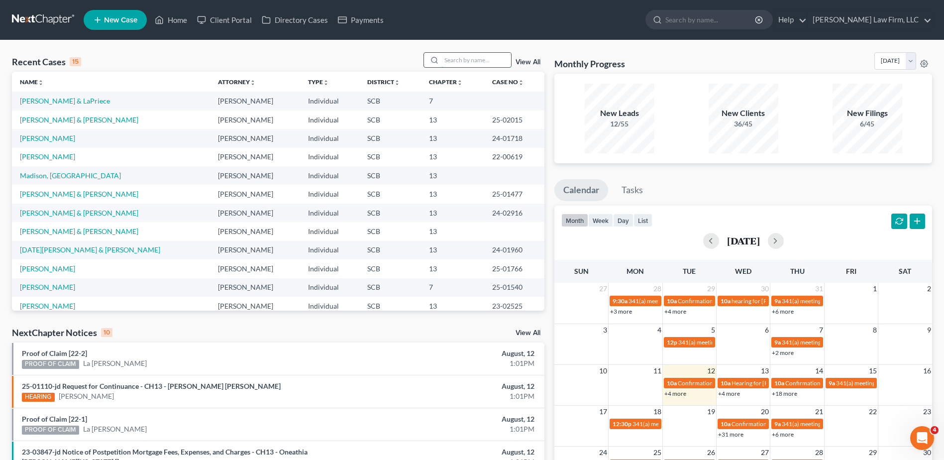
click at [465, 60] on input "search" at bounding box center [476, 60] width 70 height 14
type input "edwards"
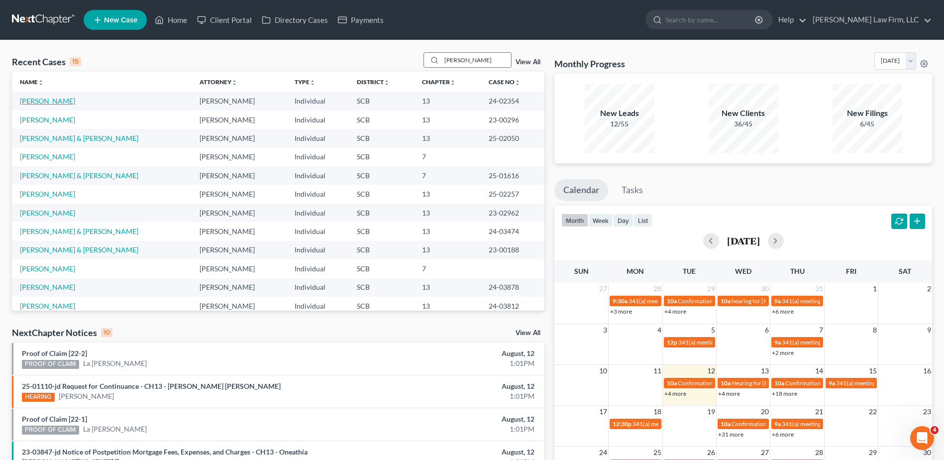
click at [41, 101] on link "Edwards, Jeffery" at bounding box center [47, 101] width 55 height 8
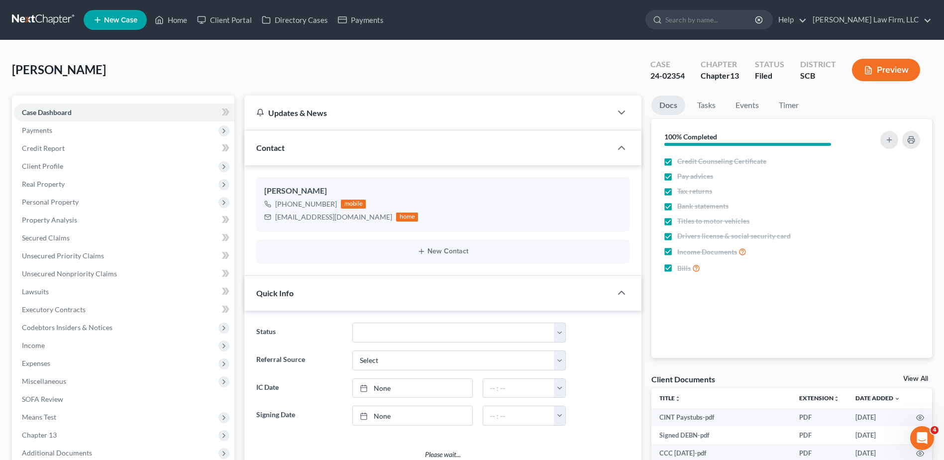
select select "1"
click at [40, 25] on link at bounding box center [44, 20] width 64 height 18
